Goal: Task Accomplishment & Management: Complete application form

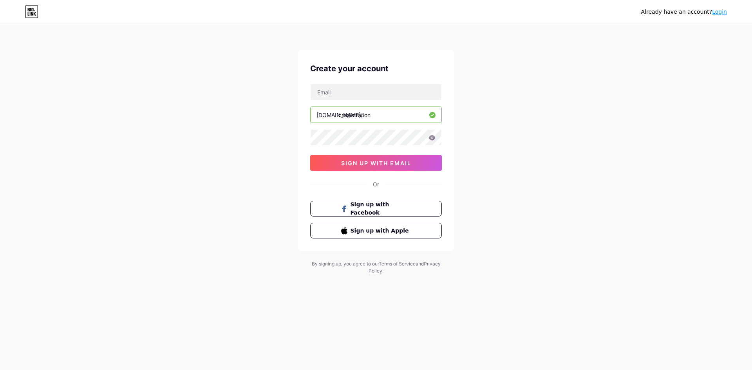
type input "[EMAIL_ADDRESS][DOMAIN_NAME]"
click at [375, 164] on span "sign up with email" at bounding box center [376, 163] width 70 height 7
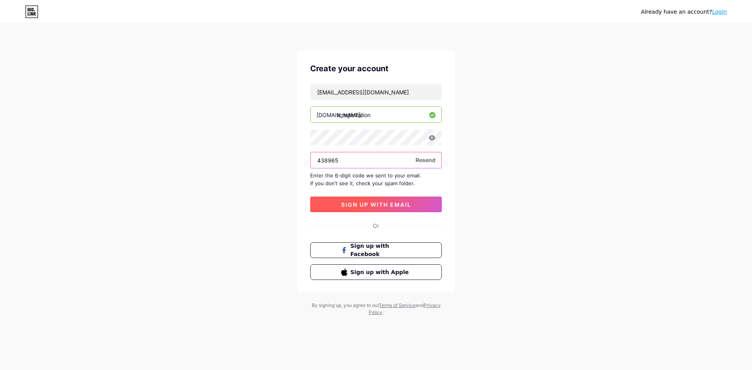
type input "438965"
click at [375, 205] on span "sign up with email" at bounding box center [376, 204] width 70 height 7
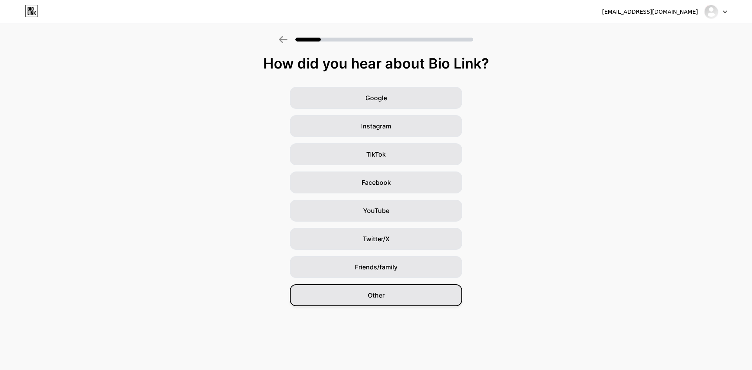
click at [361, 294] on div "Other" at bounding box center [376, 295] width 172 height 22
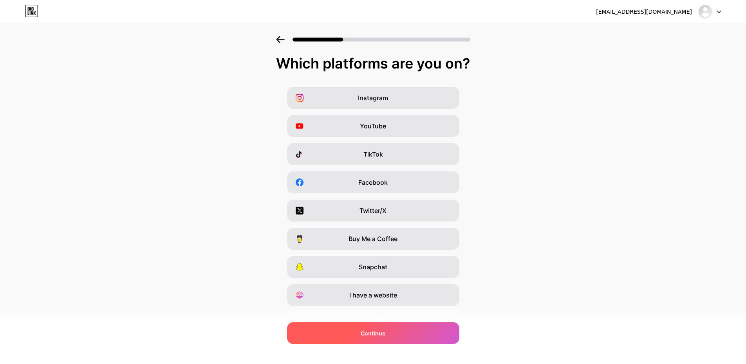
click at [384, 330] on span "Continue" at bounding box center [373, 333] width 25 height 8
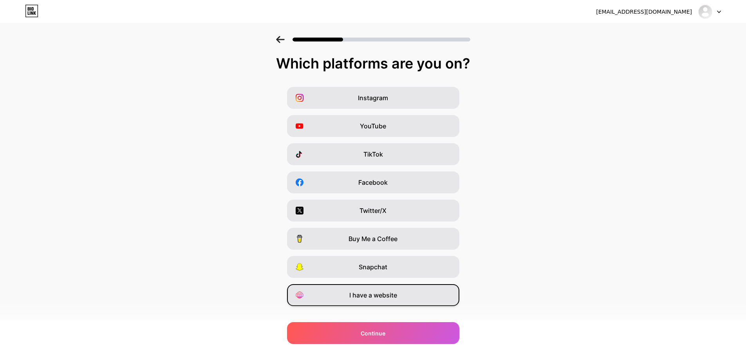
click at [383, 291] on span "I have a website" at bounding box center [373, 295] width 48 height 9
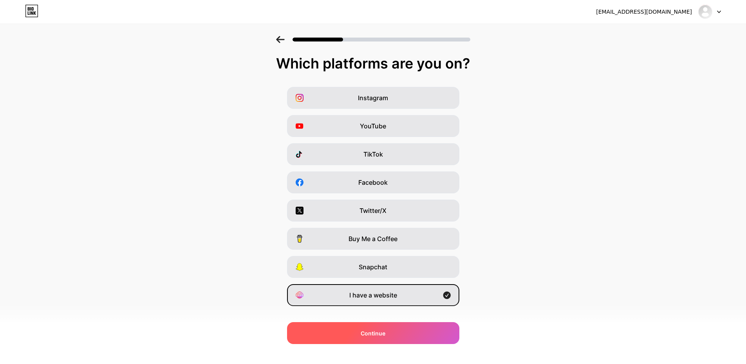
click at [366, 329] on span "Continue" at bounding box center [373, 333] width 25 height 8
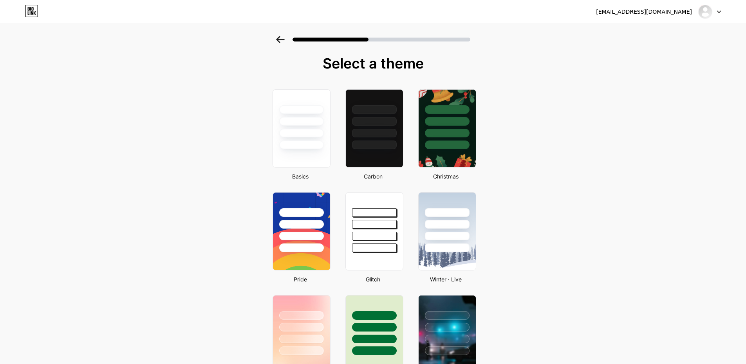
click at [383, 319] on div at bounding box center [374, 314] width 46 height 9
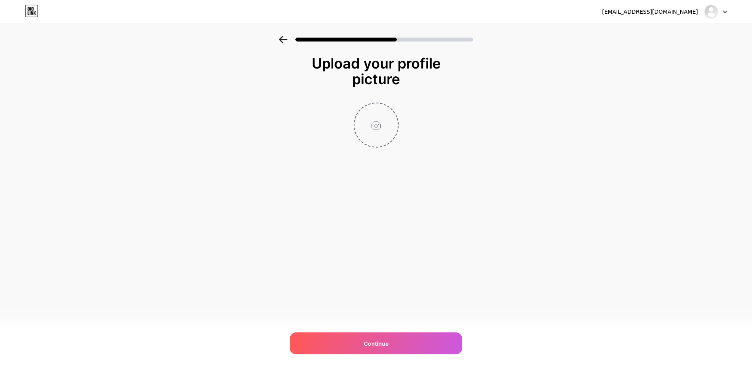
click at [377, 118] on input "file" at bounding box center [375, 124] width 43 height 43
type input "C:\fakepath\lc Registration .png"
click at [376, 347] on span "Continue" at bounding box center [376, 343] width 25 height 8
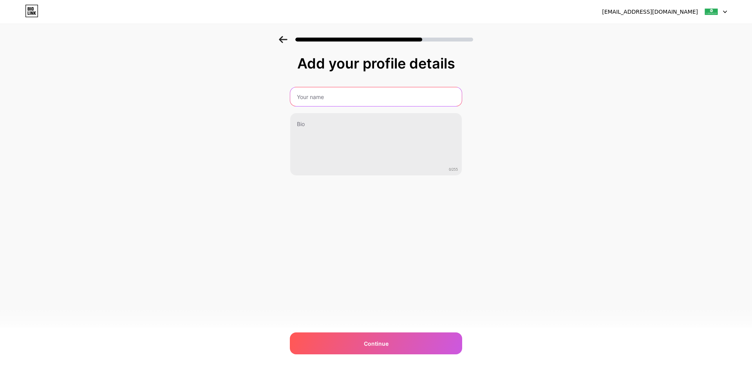
click at [336, 92] on input "text" at bounding box center [375, 96] width 171 height 19
type input "LC Registration"
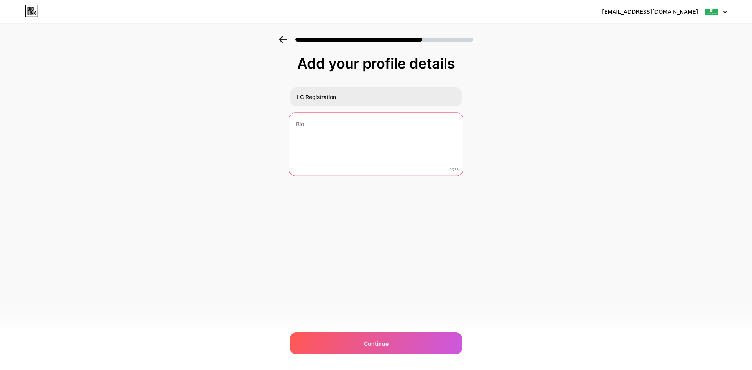
click at [321, 132] on textarea at bounding box center [375, 145] width 173 height 64
paste textarea "LC Registration is a fast, reliable, and hassle-free [US_STATE] registration re…"
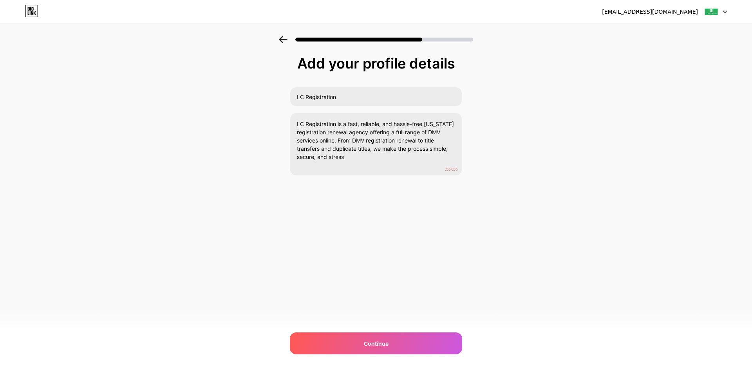
click at [350, 331] on div "[EMAIL_ADDRESS][DOMAIN_NAME] Logout Link Copied Add your profile details LC Reg…" at bounding box center [376, 185] width 752 height 370
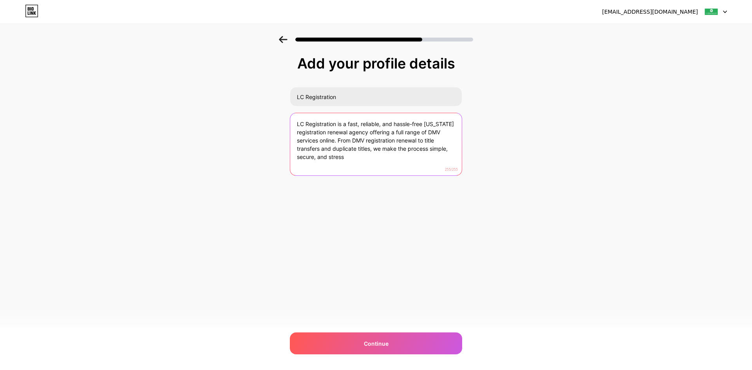
click at [357, 159] on textarea "LC Registration is a fast, reliable, and hassle-free [US_STATE] registration re…" at bounding box center [375, 144] width 171 height 63
drag, startPoint x: 349, startPoint y: 157, endPoint x: 313, endPoint y: 157, distance: 35.6
click at [313, 157] on textarea "LC Registration is a fast, reliable, and hassle-free [US_STATE] registration re…" at bounding box center [375, 145] width 173 height 64
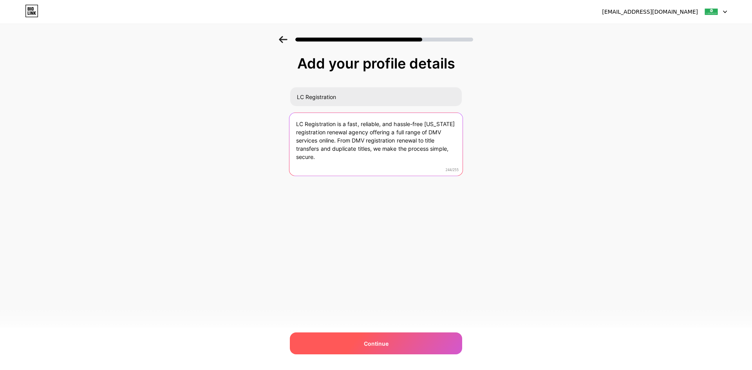
type textarea "LC Registration is a fast, reliable, and hassle-free [US_STATE] registration re…"
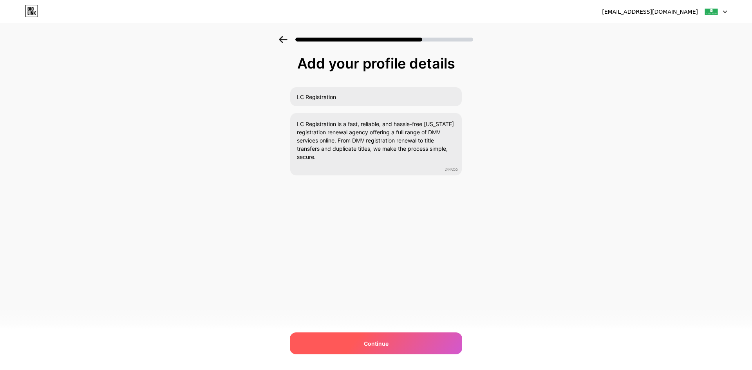
click at [381, 345] on span "Continue" at bounding box center [376, 343] width 25 height 8
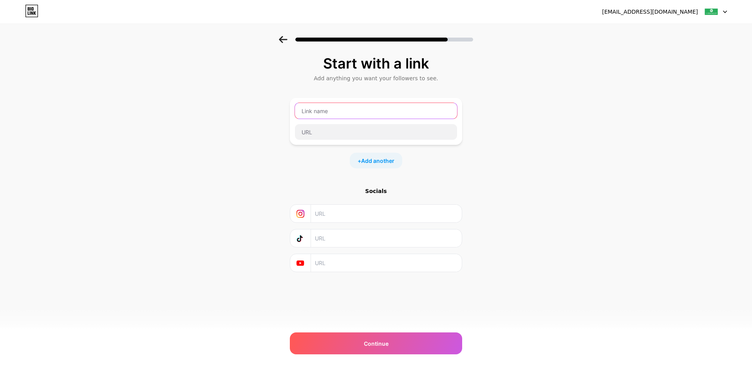
click at [332, 114] on input "text" at bounding box center [376, 111] width 162 height 16
type input "Website"
click at [312, 134] on input "text" at bounding box center [376, 132] width 162 height 16
paste input "[URL][DOMAIN_NAME]"
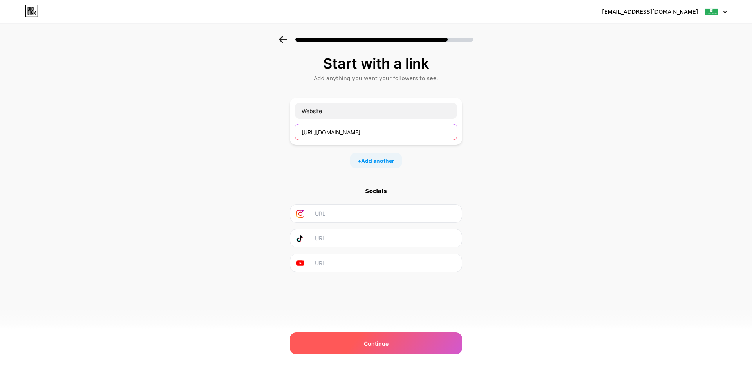
type input "[URL][DOMAIN_NAME]"
click at [367, 341] on span "Continue" at bounding box center [376, 343] width 25 height 8
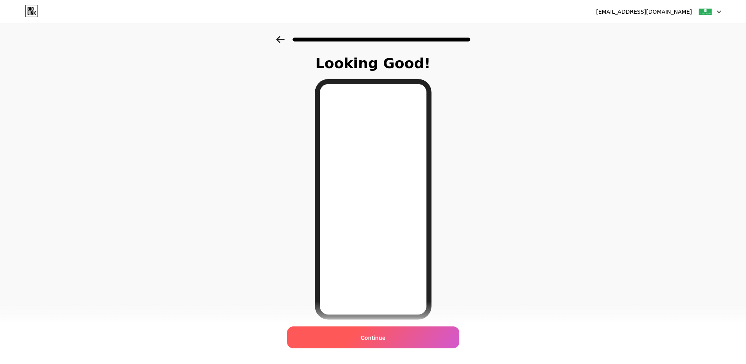
click at [368, 334] on span "Continue" at bounding box center [373, 338] width 25 height 8
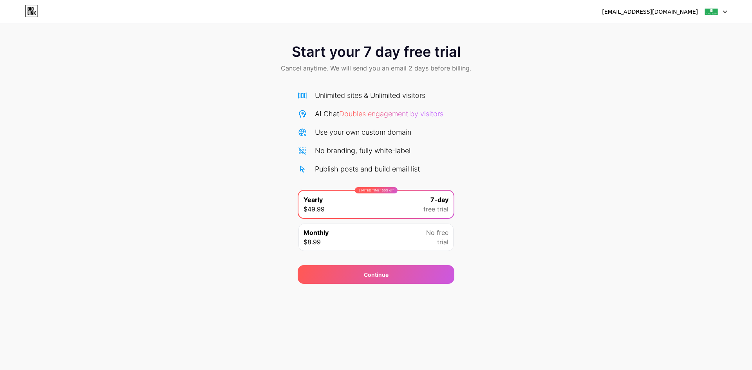
click at [708, 10] on img at bounding box center [711, 11] width 15 height 15
click at [395, 269] on div "Continue" at bounding box center [376, 274] width 157 height 19
